Goal: Task Accomplishment & Management: Manage account settings

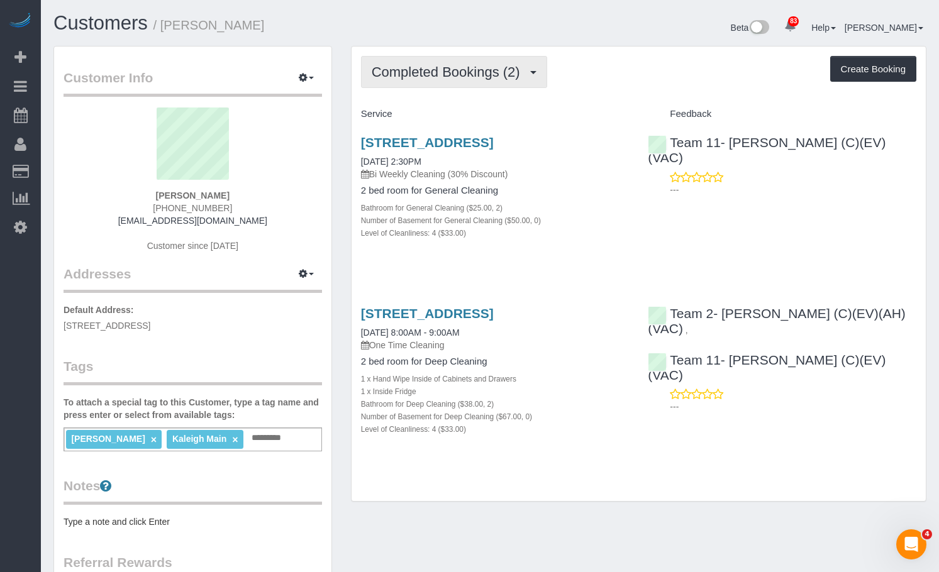
click at [463, 81] on button "Completed Bookings (2)" at bounding box center [454, 72] width 186 height 32
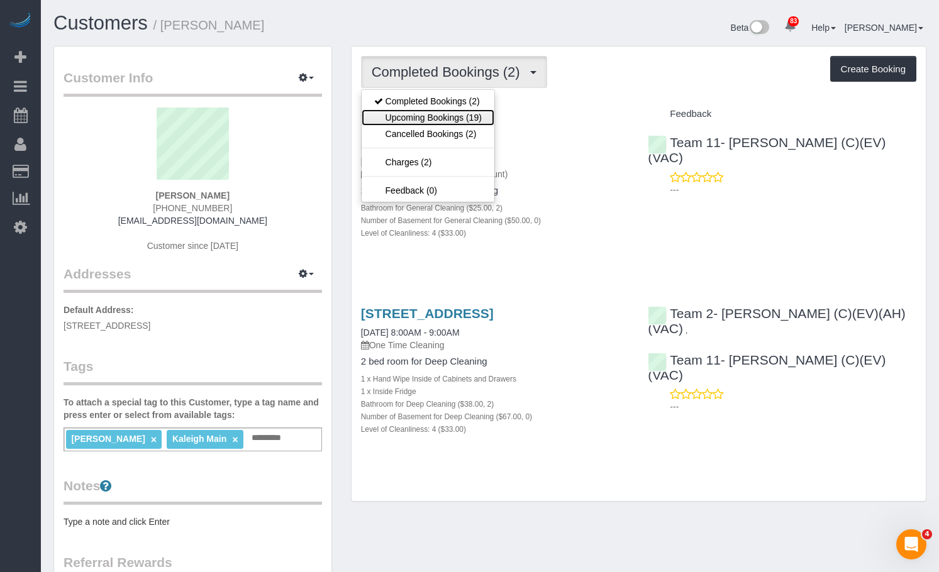
click at [451, 118] on link "Upcoming Bookings (19)" at bounding box center [428, 117] width 133 height 16
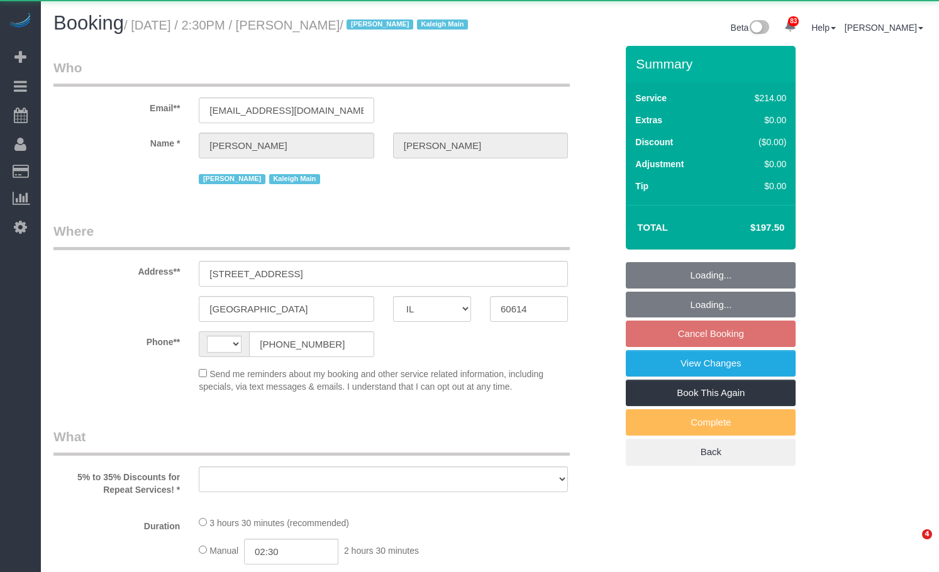
select select "IL"
select select "string:[GEOGRAPHIC_DATA]"
select select "object:568"
select select "string:fspay-e86cec96-a368-4ed1-a545-89ea95af4fbc"
select select "512"
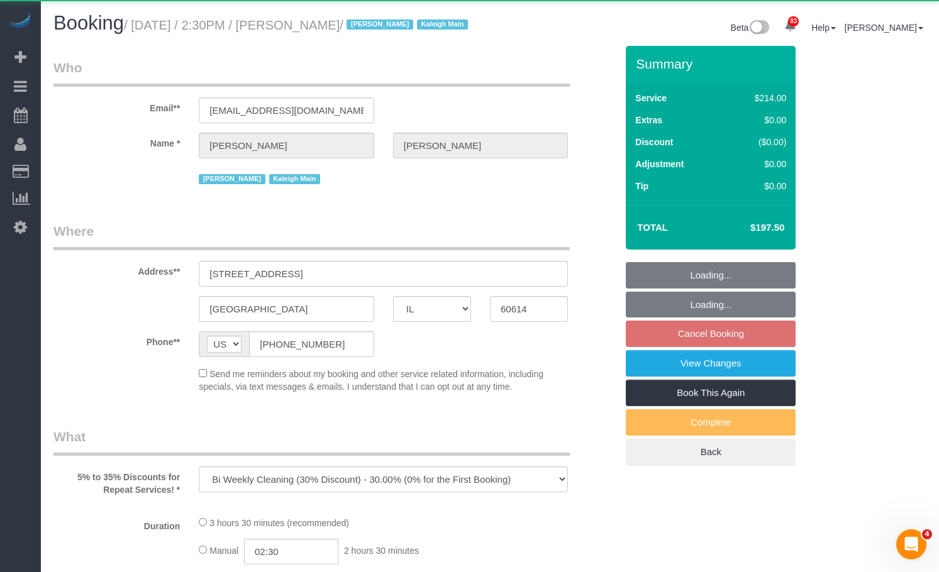
select select "2"
select select "4"
select select "number:1"
select select "number:63"
select select "number:139"
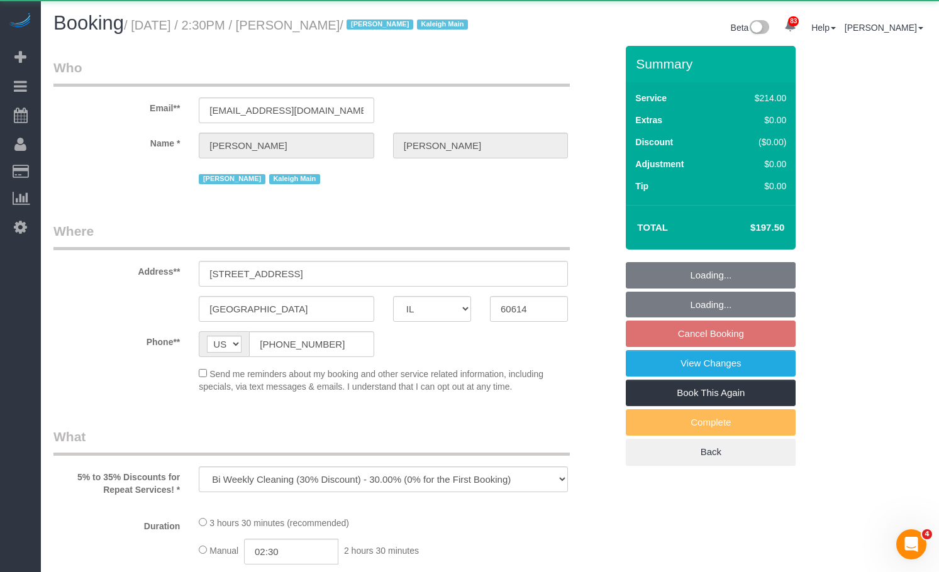
select select "number:106"
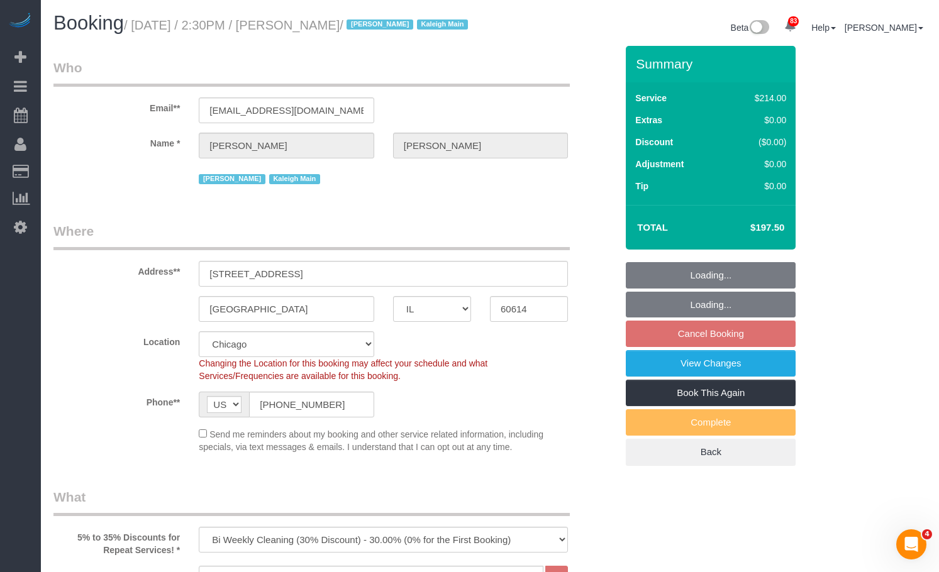
select select "object:1301"
select select "2"
select select "4"
drag, startPoint x: 750, startPoint y: 243, endPoint x: 787, endPoint y: 243, distance: 37.1
click at [787, 243] on td "$197.50" at bounding box center [749, 227] width 82 height 31
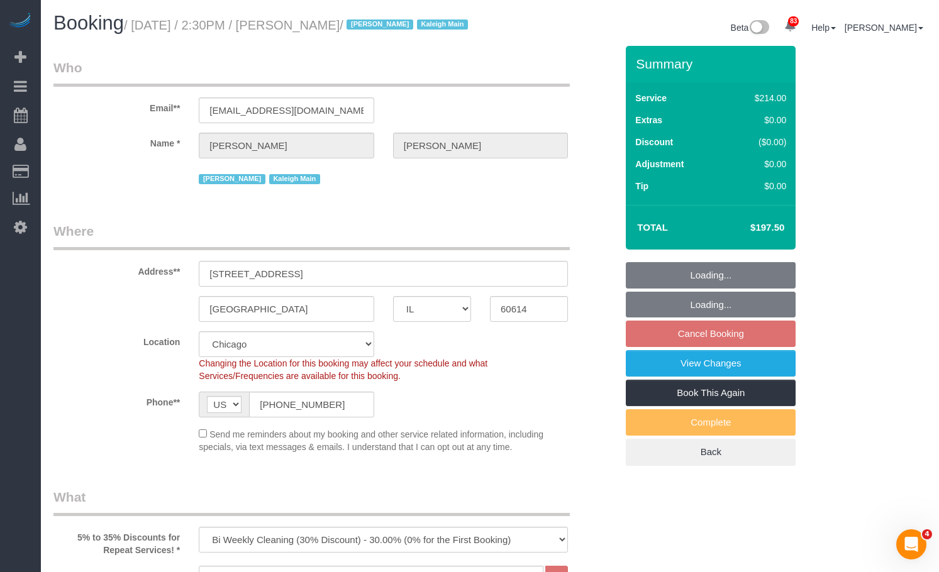
copy h4 "$197.50"
